Goal: Transaction & Acquisition: Purchase product/service

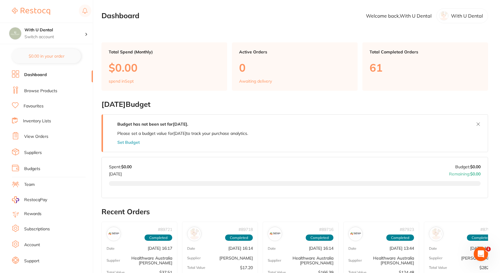
click at [37, 89] on link "Browse Products" at bounding box center [40, 91] width 33 height 6
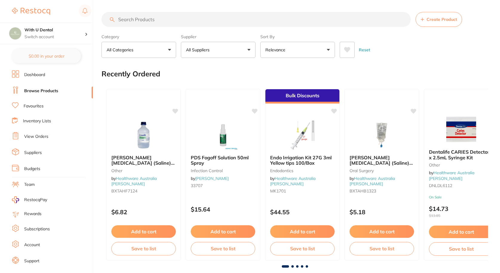
click at [147, 19] on input "search" at bounding box center [256, 19] width 309 height 15
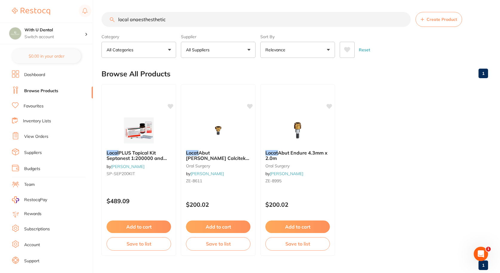
click at [149, 16] on input "local anaesthesthetic" at bounding box center [256, 19] width 309 height 15
click at [141, 20] on input "local anaesthesthetic" at bounding box center [256, 19] width 309 height 15
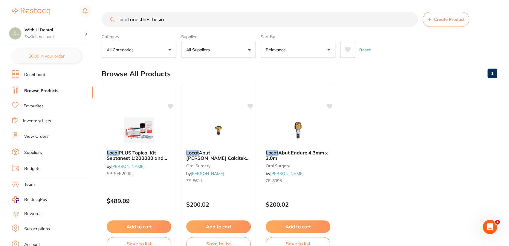
click at [150, 21] on input "local anesthesthesia" at bounding box center [260, 19] width 316 height 15
click at [175, 18] on input "local anesthesthesia" at bounding box center [260, 19] width 316 height 15
click at [153, 18] on input "local anesthesthesia" at bounding box center [260, 19] width 316 height 15
drag, startPoint x: 178, startPoint y: 22, endPoint x: 178, endPoint y: 26, distance: 3.9
click at [178, 26] on input "local anesthesthesia" at bounding box center [260, 19] width 316 height 15
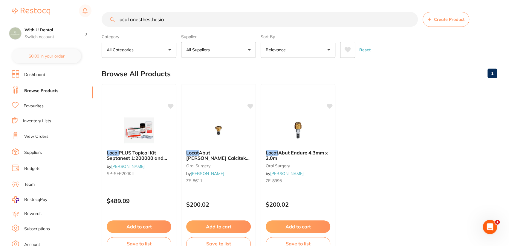
drag, startPoint x: 188, startPoint y: 56, endPoint x: 155, endPoint y: 47, distance: 34.3
click at [155, 47] on button "All Categories" at bounding box center [139, 50] width 75 height 16
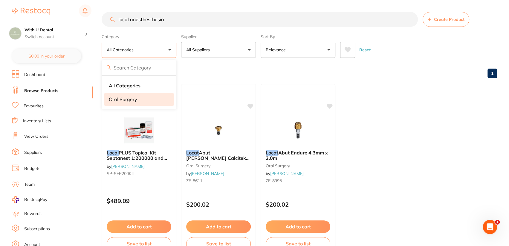
click at [130, 101] on p "oral surgery" at bounding box center [123, 99] width 28 height 5
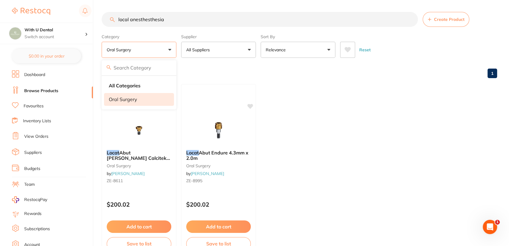
click at [196, 17] on input "local anesthesthesia" at bounding box center [260, 19] width 316 height 15
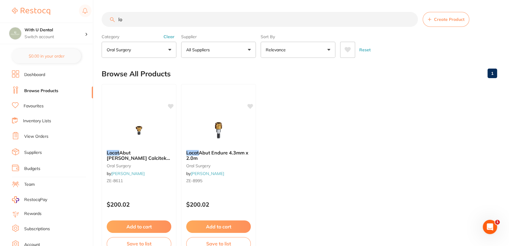
type input "l"
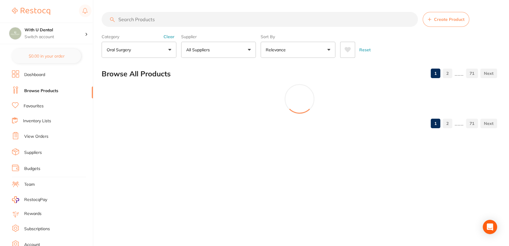
click at [149, 49] on button "oral surgery" at bounding box center [139, 50] width 75 height 16
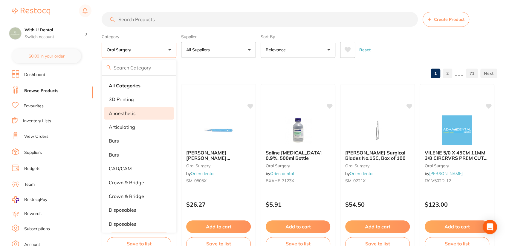
click at [136, 113] on li "anaesthetic" at bounding box center [139, 113] width 70 height 13
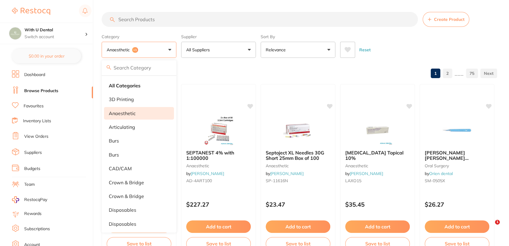
click at [327, 27] on section "Create Product Category anaesthetic +1 All Categories 3D Printing anaesthetic a…" at bounding box center [299, 35] width 395 height 46
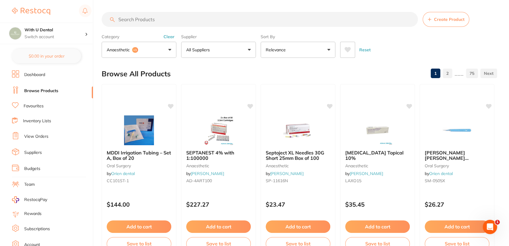
drag, startPoint x: 214, startPoint y: 131, endPoint x: 215, endPoint y: 128, distance: 3.3
click at [214, 131] on img at bounding box center [218, 131] width 39 height 30
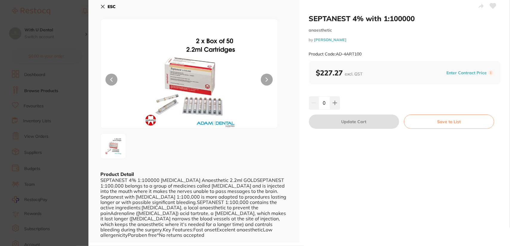
scroll to position [4, 0]
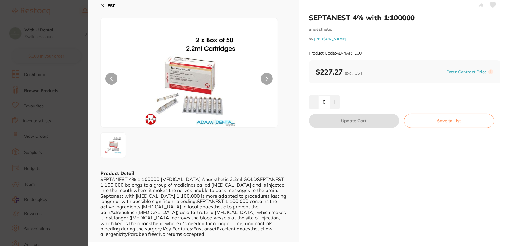
click at [100, 7] on div "ESC Product Detail SEPTANEST 4% 1:100000 [MEDICAL_DATA] Anaesthetic 2.2ml GOLDS…" at bounding box center [193, 119] width 211 height 246
click at [102, 4] on icon at bounding box center [102, 5] width 5 height 5
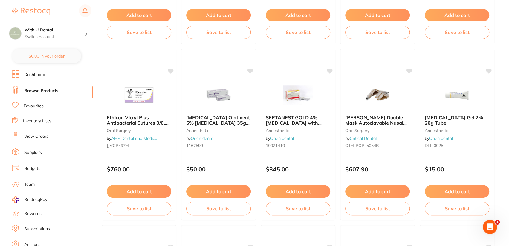
scroll to position [388, 0]
click at [291, 90] on img at bounding box center [297, 94] width 39 height 30
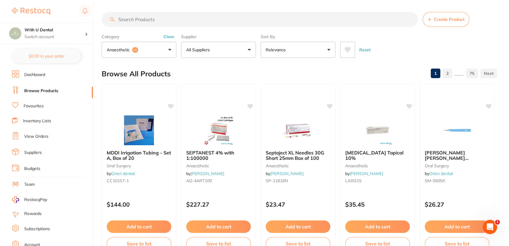
click at [190, 22] on input "search" at bounding box center [260, 19] width 316 height 15
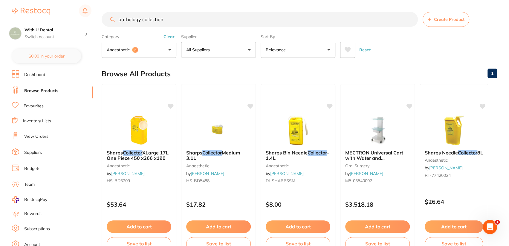
type input "pathology collection"
click at [169, 49] on button "anaesthetic +1" at bounding box center [139, 50] width 75 height 16
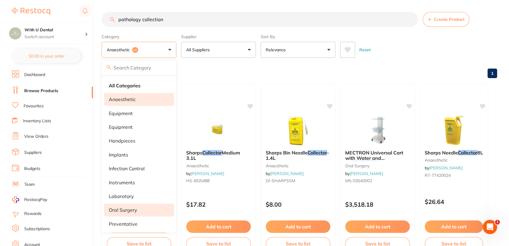
click at [138, 94] on li "anaesthetic" at bounding box center [139, 99] width 70 height 13
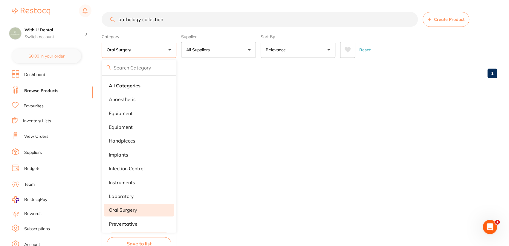
click at [201, 15] on input "pathology collection" at bounding box center [260, 19] width 316 height 15
